Goal: Use online tool/utility: Utilize a website feature to perform a specific function

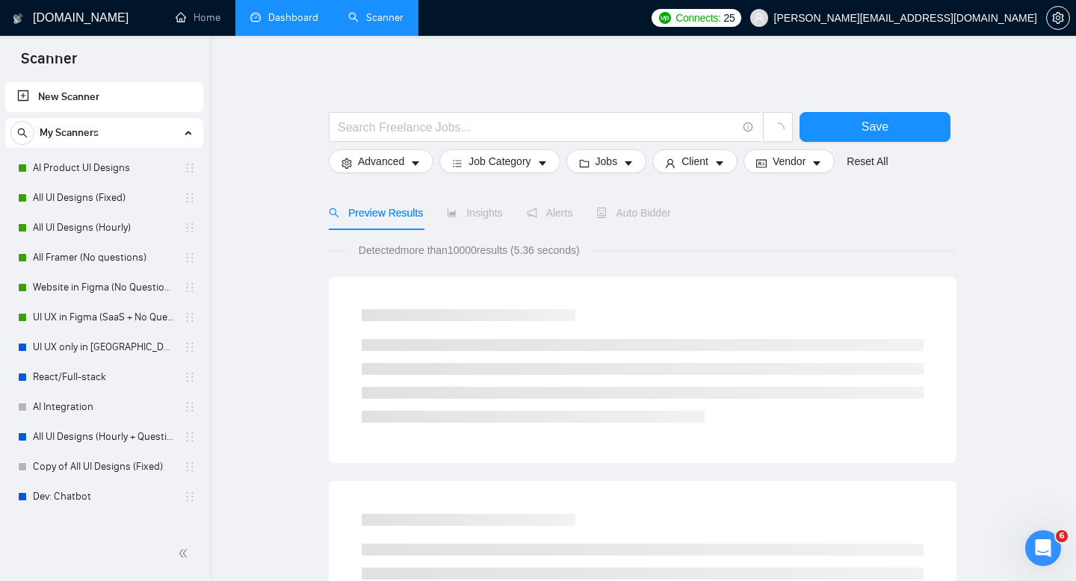
click at [306, 16] on link "Dashboard" at bounding box center [284, 17] width 68 height 13
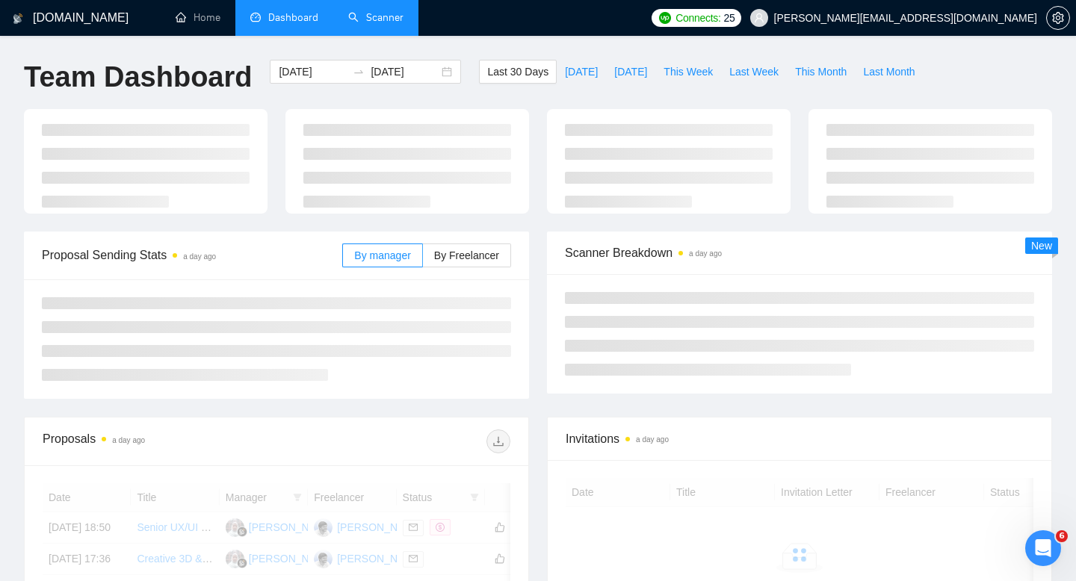
click at [377, 19] on link "Scanner" at bounding box center [375, 17] width 55 height 13
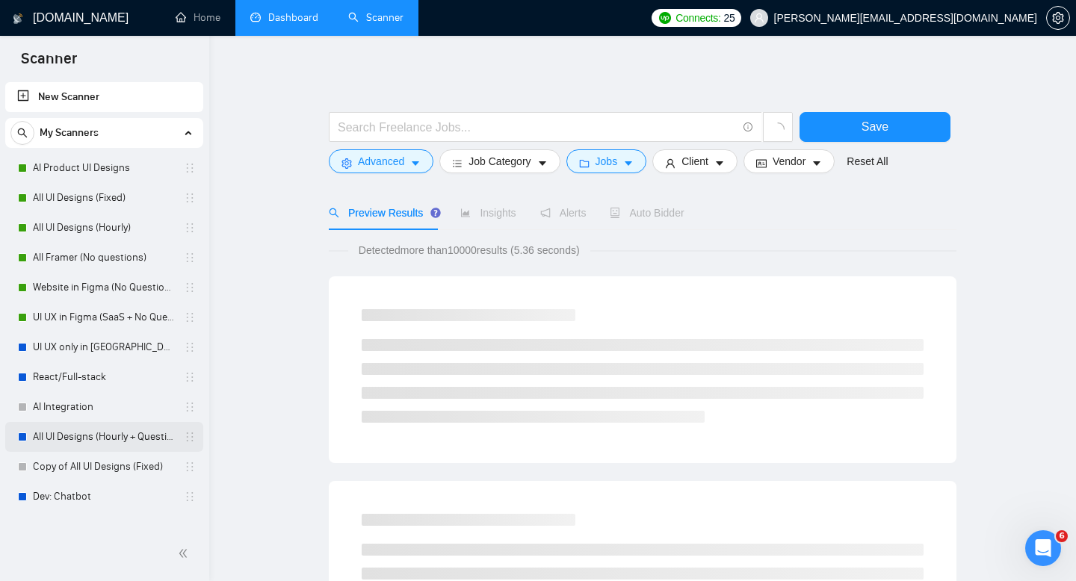
click at [88, 445] on link "All UI Designs (Hourly + Questions)" at bounding box center [104, 437] width 142 height 30
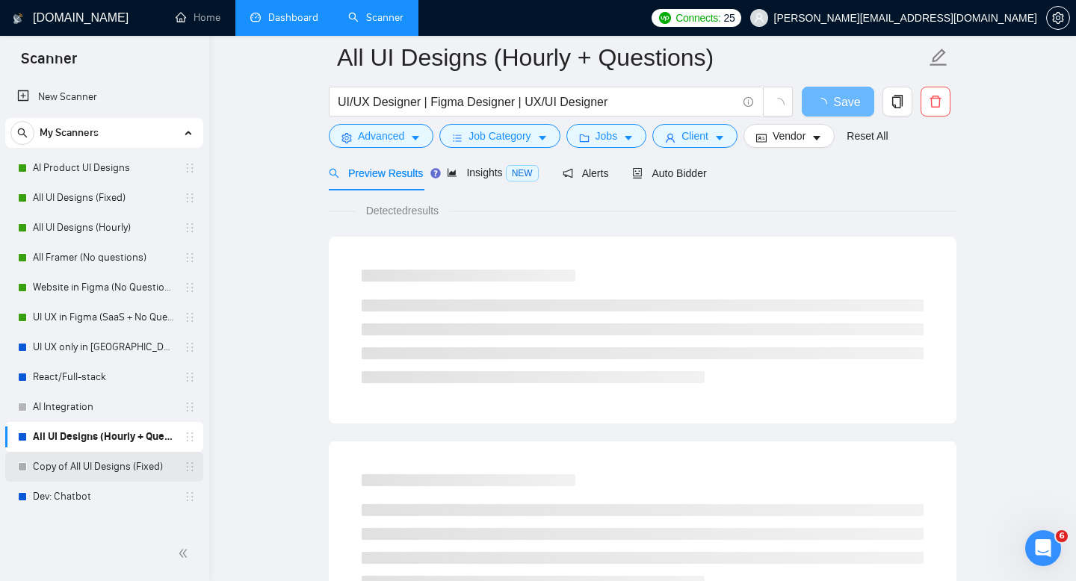
scroll to position [67, 0]
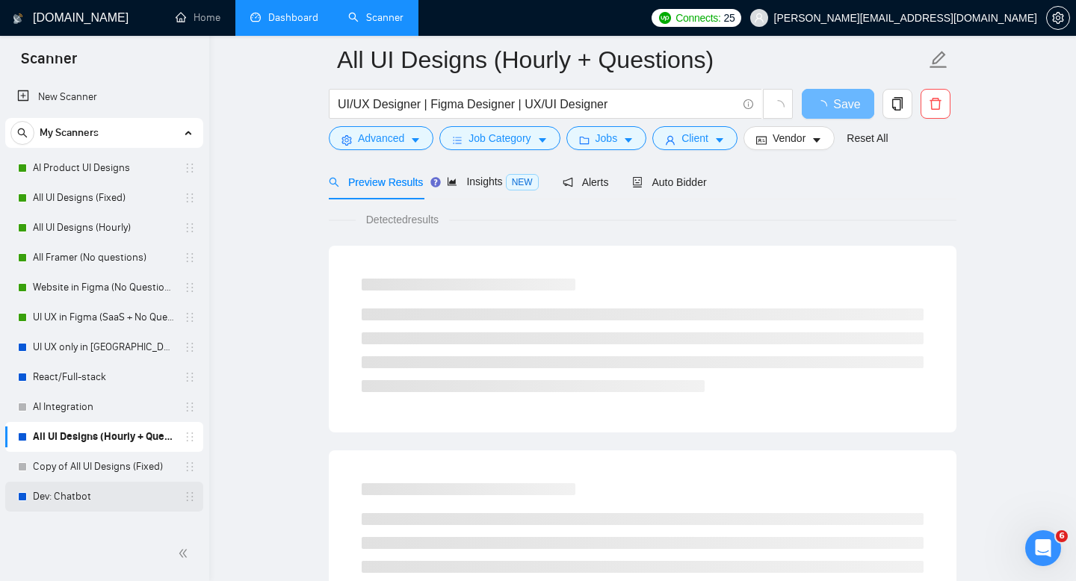
click at [69, 504] on link "Dev: Chatbot" at bounding box center [104, 497] width 142 height 30
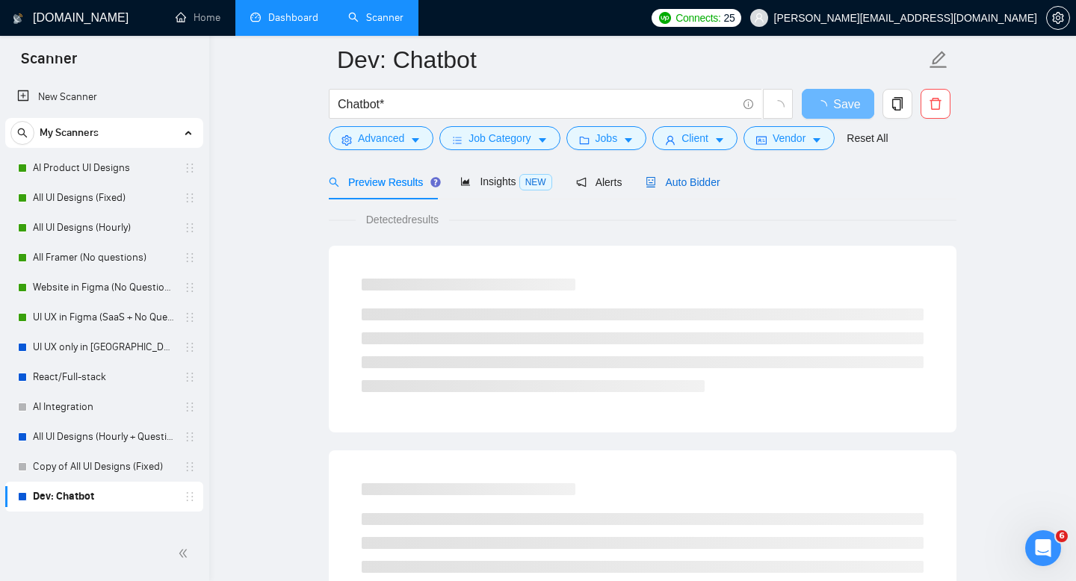
click at [700, 179] on span "Auto Bidder" at bounding box center [683, 182] width 74 height 12
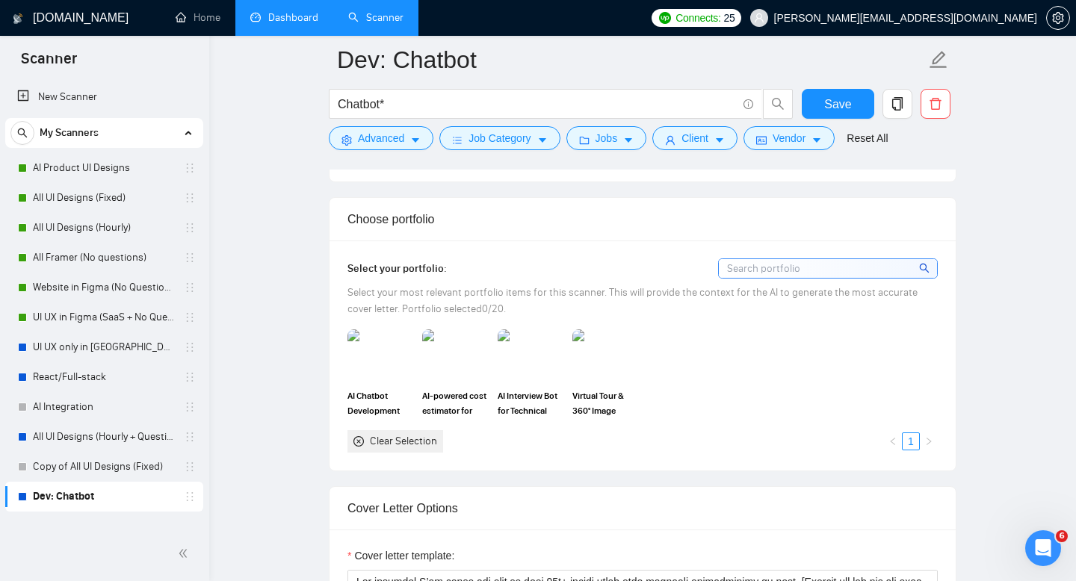
scroll to position [1339, 0]
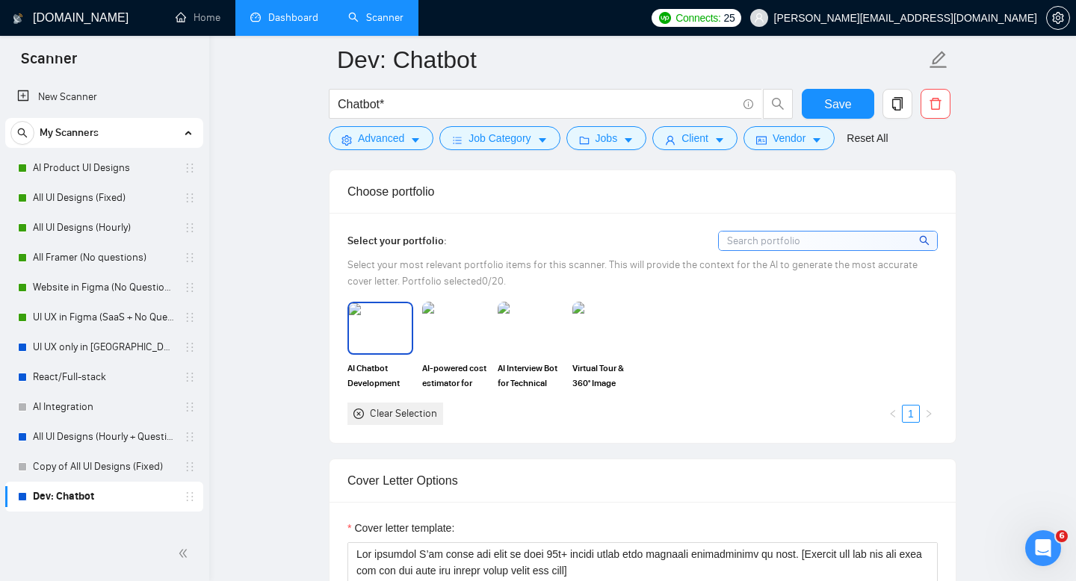
click at [371, 336] on img at bounding box center [380, 327] width 63 height 49
click at [449, 330] on img at bounding box center [455, 327] width 63 height 49
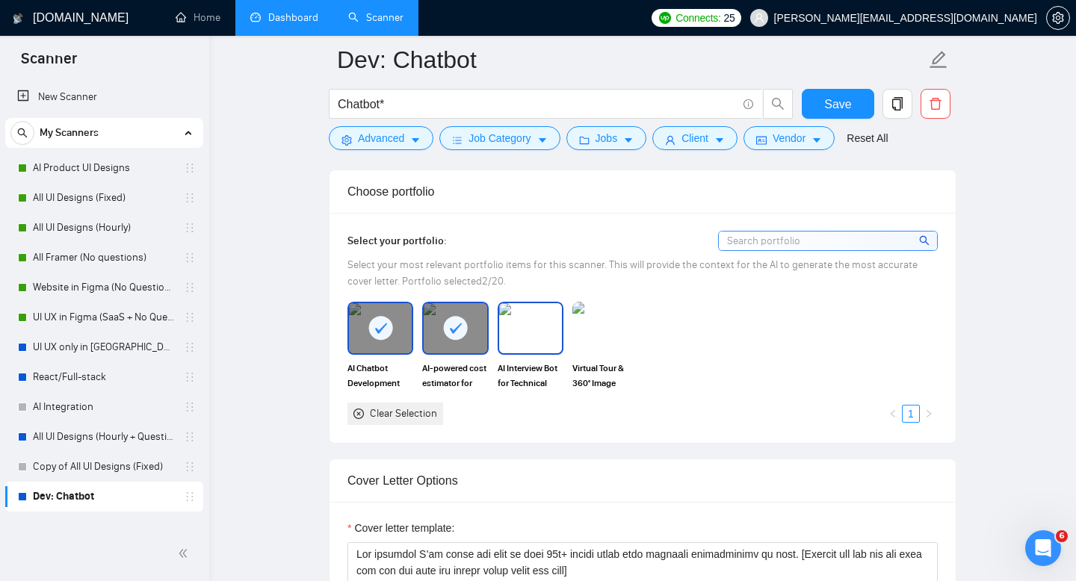
click at [532, 334] on img at bounding box center [530, 327] width 63 height 49
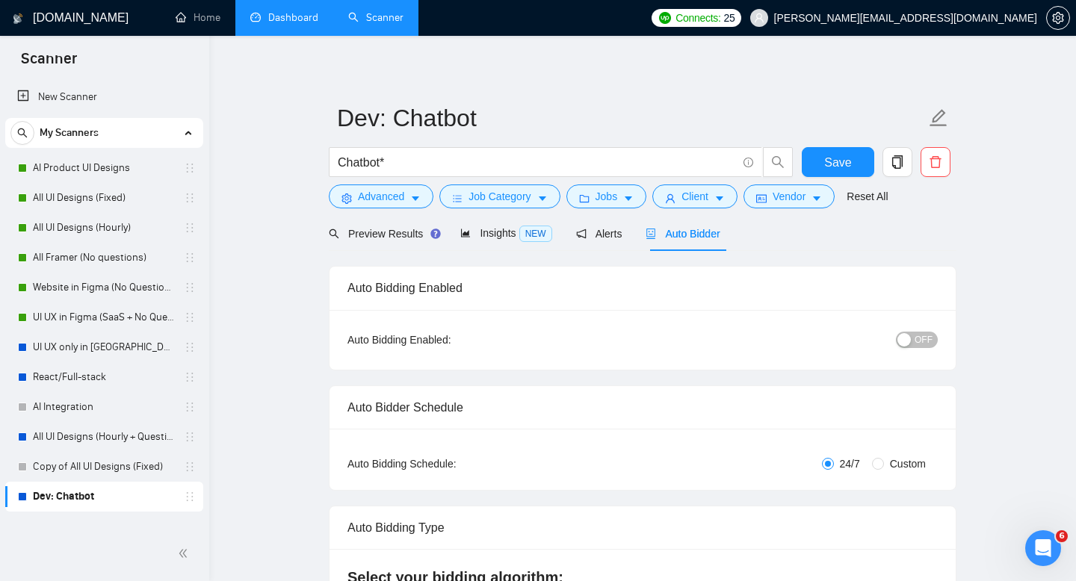
scroll to position [0, 0]
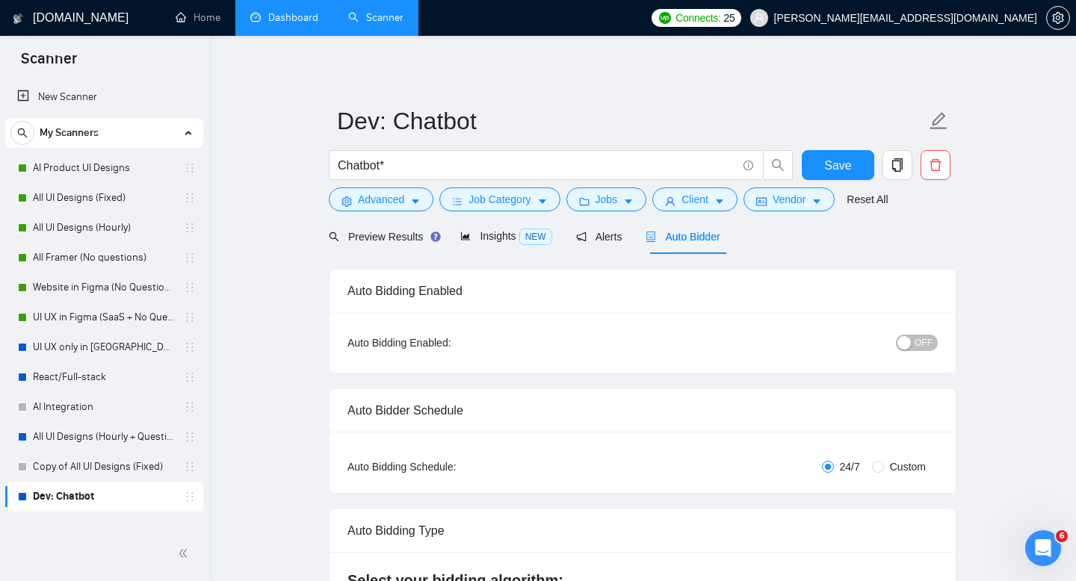
click at [910, 343] on div "button" at bounding box center [904, 342] width 13 height 13
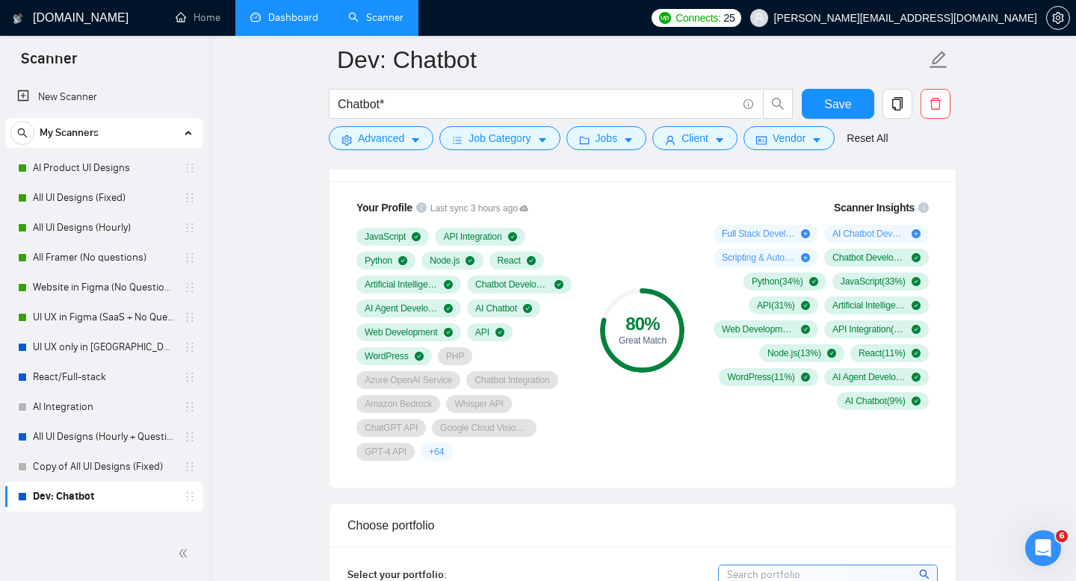
scroll to position [1005, 0]
click at [442, 450] on span "+ 64" at bounding box center [436, 451] width 15 height 12
